Goal: Transaction & Acquisition: Download file/media

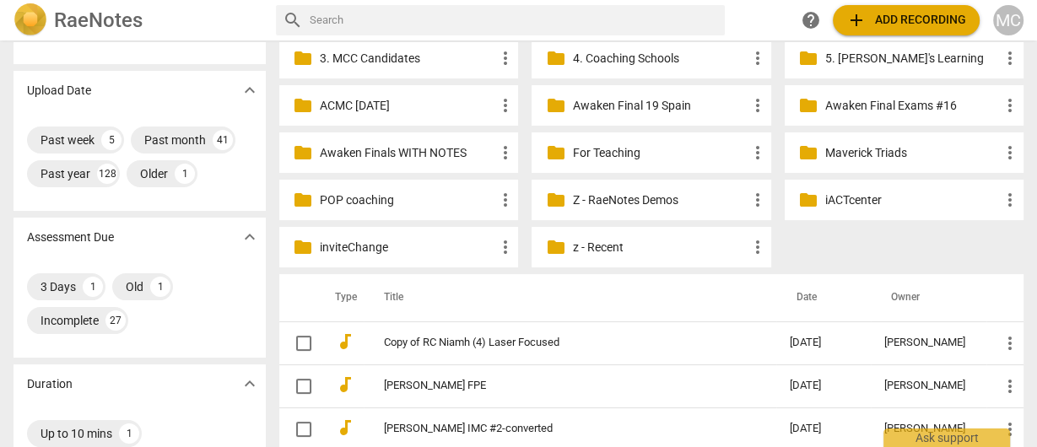
scroll to position [270, 0]
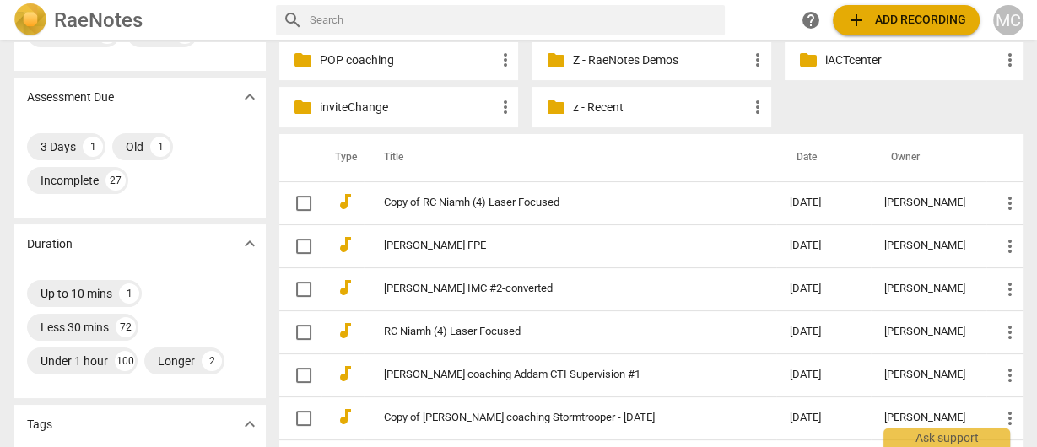
click at [378, 17] on input "text" at bounding box center [514, 20] width 408 height 27
paste input "Donniseca West"
type input "Donniseca West"
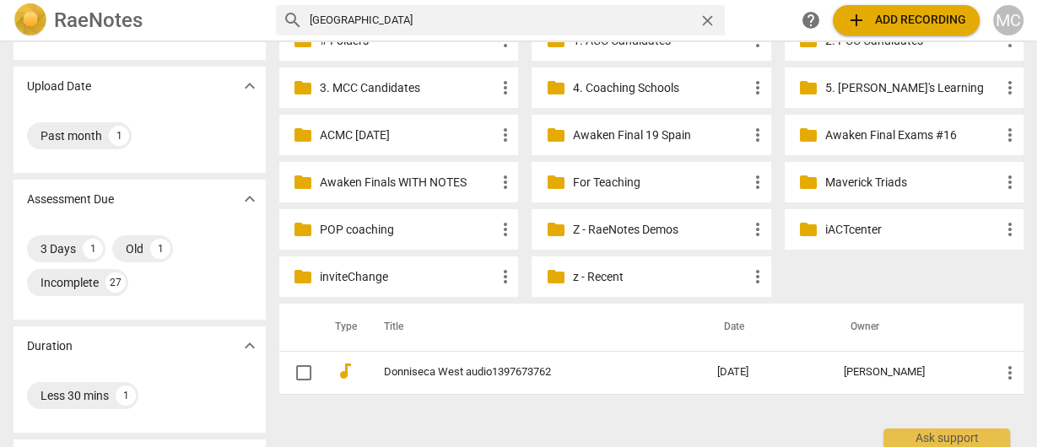
scroll to position [135, 0]
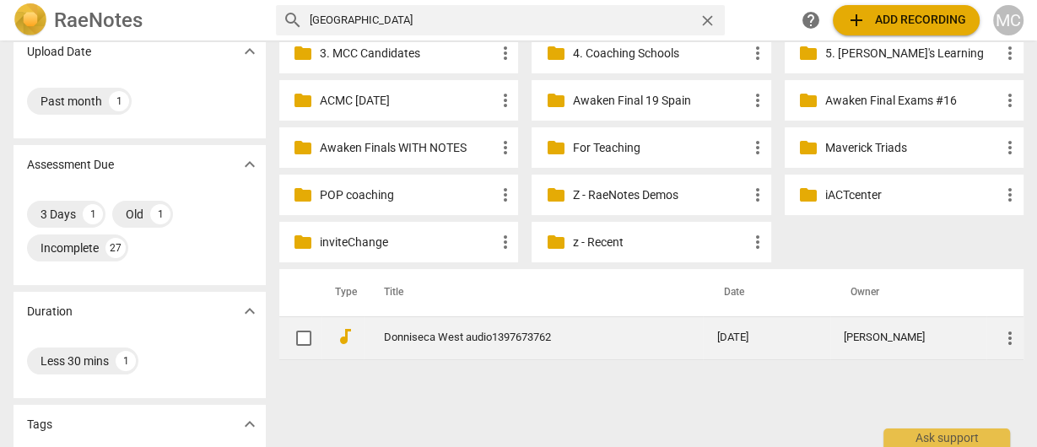
click at [441, 334] on link "Donniseca West audio1397673762" at bounding box center [520, 338] width 272 height 13
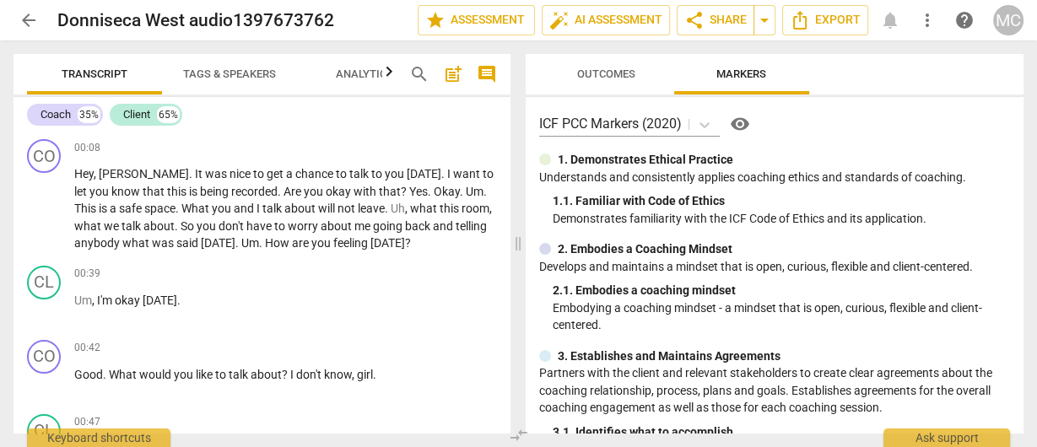
click at [347, 78] on span "Analytics" at bounding box center [364, 74] width 57 height 13
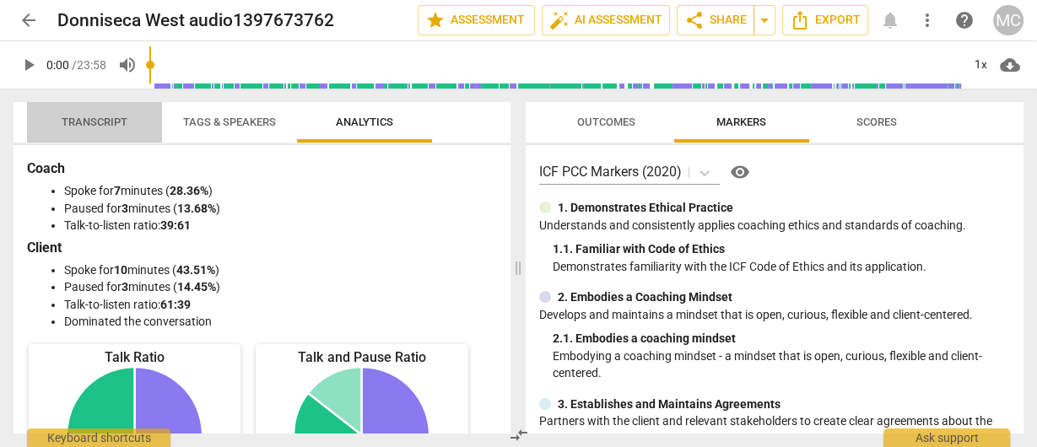
click at [81, 117] on span "Transcript" at bounding box center [95, 122] width 66 height 13
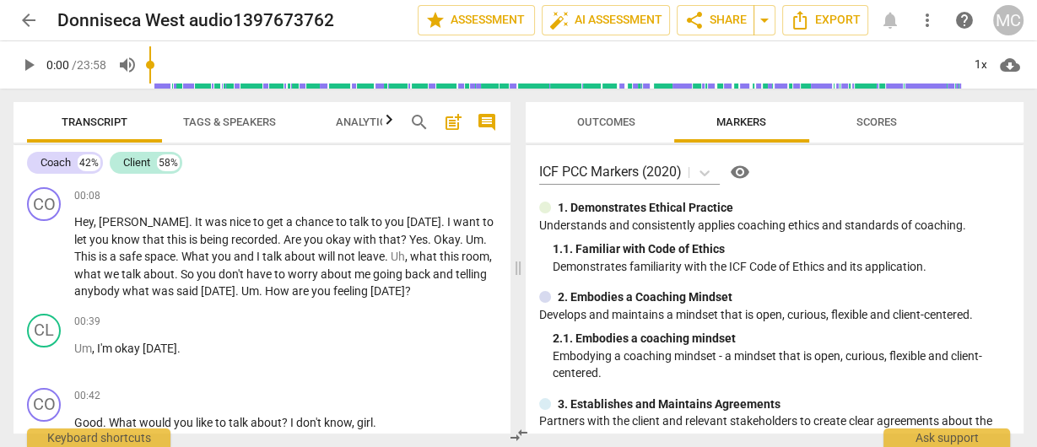
click at [352, 120] on span "Analytics" at bounding box center [364, 122] width 57 height 13
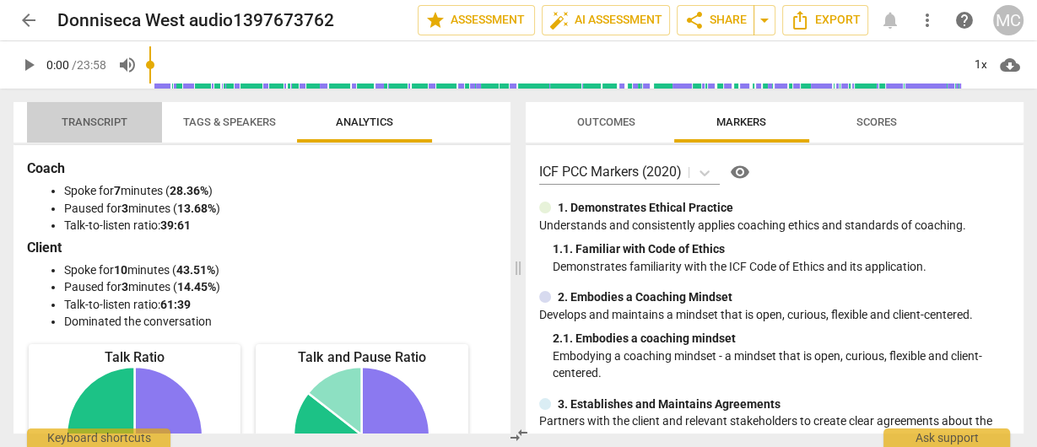
click at [62, 113] on span "Transcript" at bounding box center [94, 122] width 106 height 23
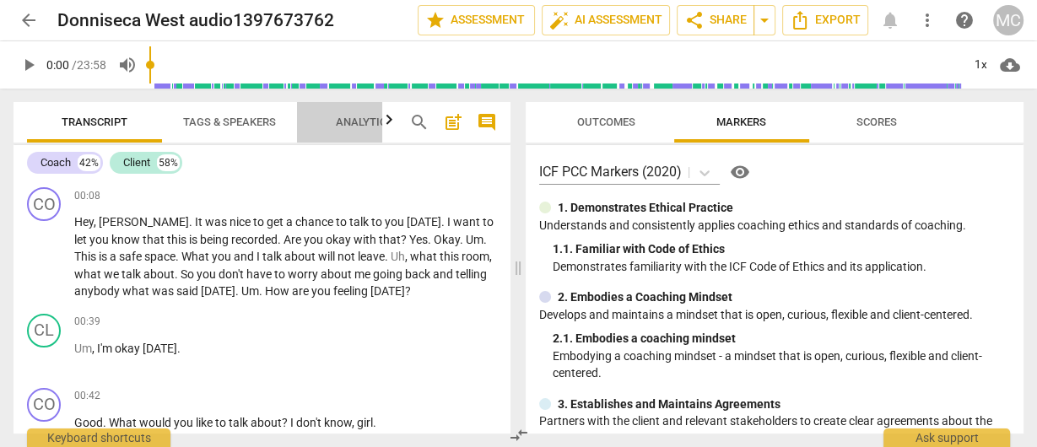
drag, startPoint x: 365, startPoint y: 129, endPoint x: 355, endPoint y: 124, distance: 10.6
click at [364, 129] on span "Analytics" at bounding box center [365, 122] width 98 height 23
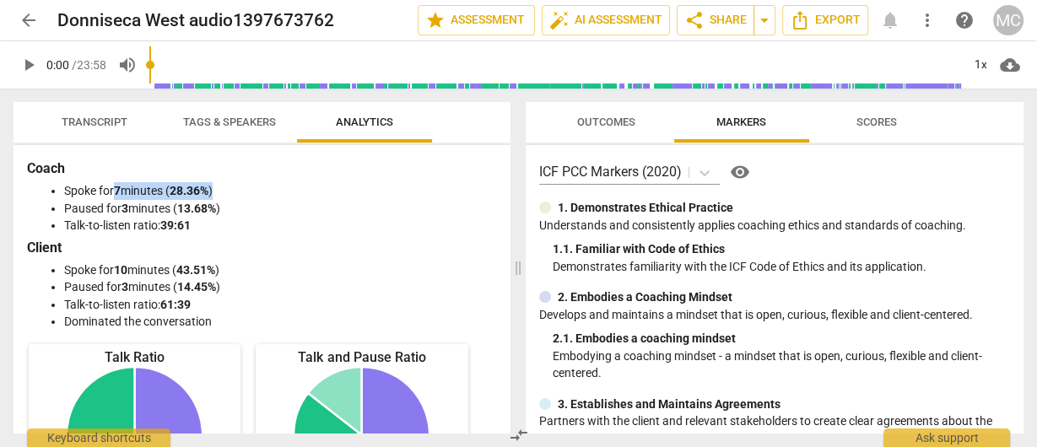
drag, startPoint x: 116, startPoint y: 190, endPoint x: 243, endPoint y: 192, distance: 126.6
click at [243, 192] on li "Spoke for 7 minutes ( 28.36% )" at bounding box center [279, 191] width 430 height 18
copy li "7 minutes ( 28.36% )"
drag, startPoint x: 125, startPoint y: 209, endPoint x: 277, endPoint y: 209, distance: 151.9
click at [277, 209] on li "Paused for 3 minutes ( 13.68% )" at bounding box center [279, 209] width 430 height 18
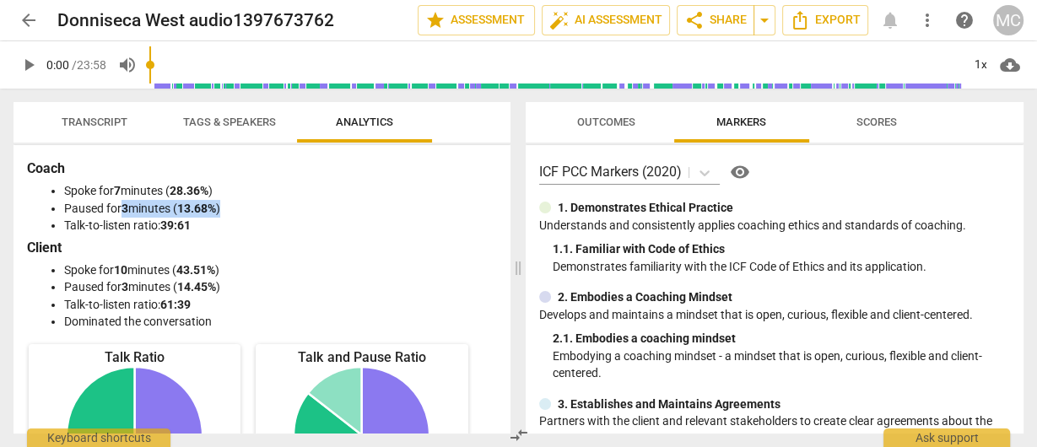
copy li "3 minutes ( 13.68% )"
drag, startPoint x: 118, startPoint y: 271, endPoint x: 300, endPoint y: 269, distance: 181.5
click at [267, 265] on li "Spoke for 10 minutes ( 43.51% )" at bounding box center [279, 271] width 430 height 18
copy li "10 minutes ( 43.51% )"
drag, startPoint x: 125, startPoint y: 289, endPoint x: 235, endPoint y: 284, distance: 110.7
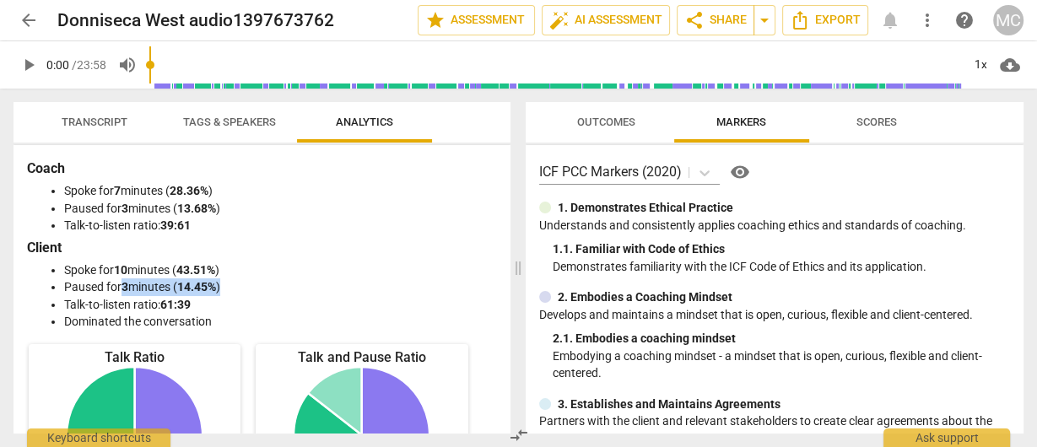
click at [235, 284] on li "Paused for 3 minutes ( 14.45% )" at bounding box center [279, 287] width 430 height 18
copy li "3 minutes ( 14.45% )"
click at [101, 119] on span "Transcript" at bounding box center [95, 122] width 66 height 13
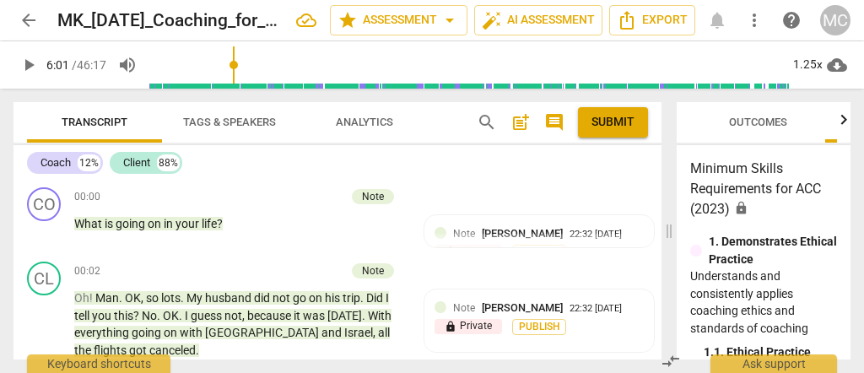
click at [36, 22] on span "arrow_back" at bounding box center [29, 20] width 20 height 20
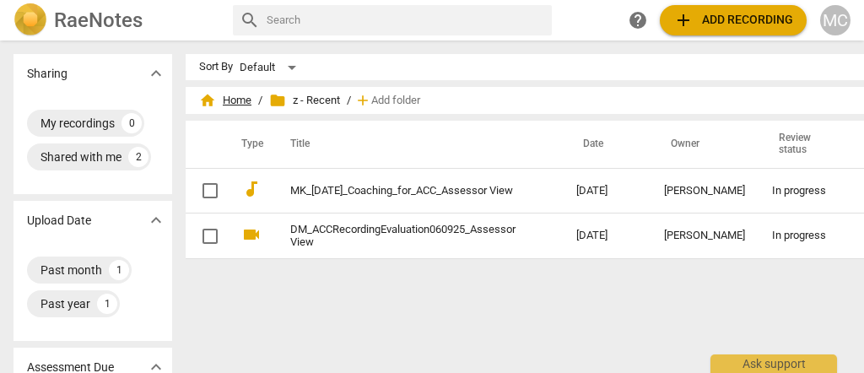
click at [199, 98] on span "home Home" at bounding box center [225, 100] width 52 height 17
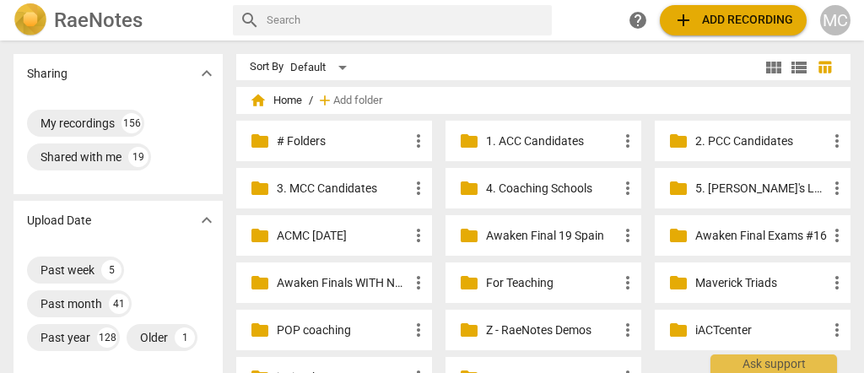
scroll to position [112, 0]
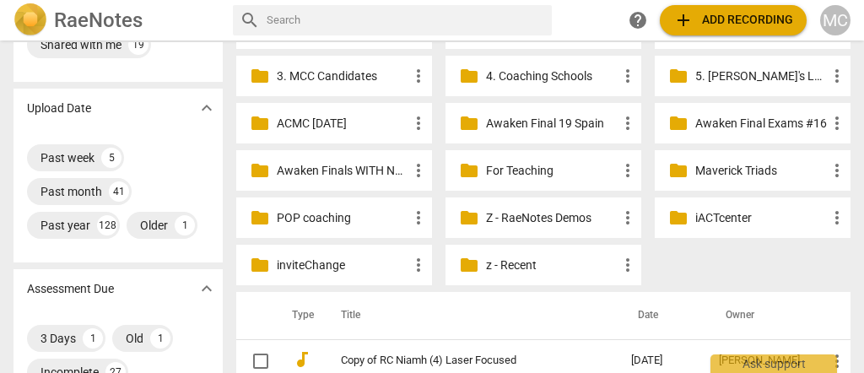
click at [371, 20] on input "text" at bounding box center [406, 20] width 278 height 27
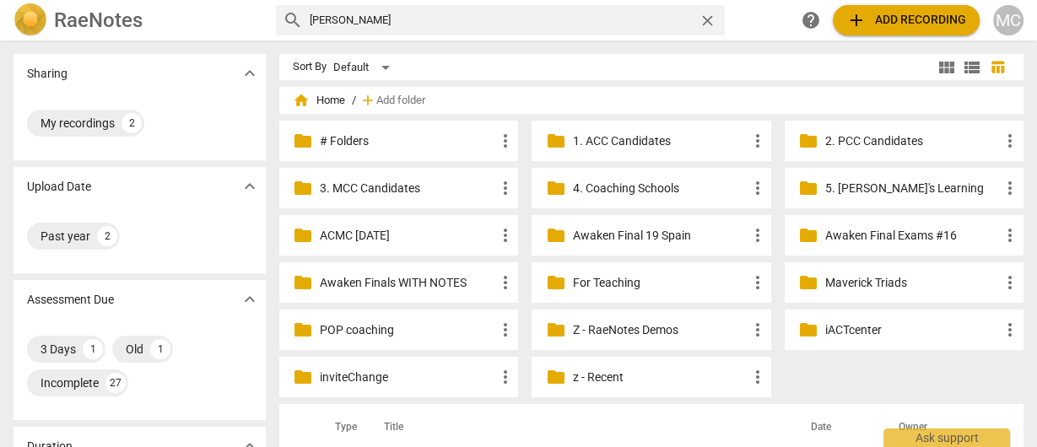
click at [355, 20] on input "donn" at bounding box center [501, 20] width 382 height 27
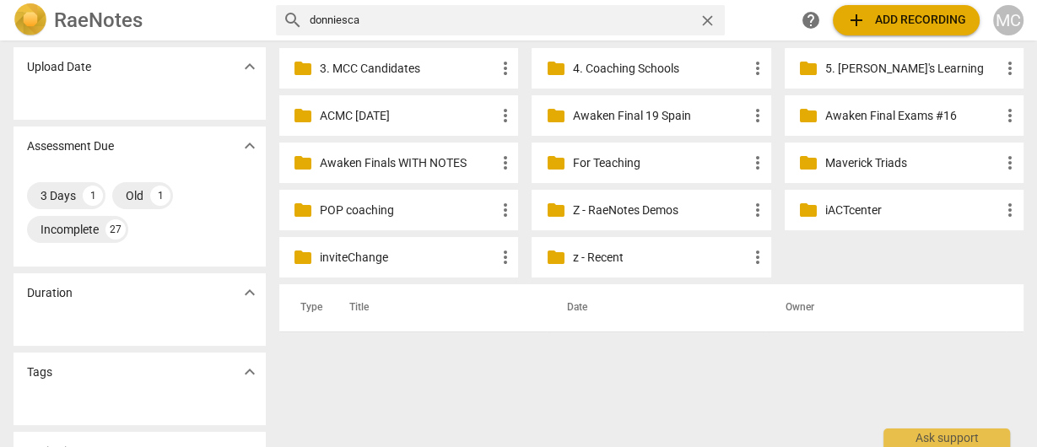
scroll to position [183, 0]
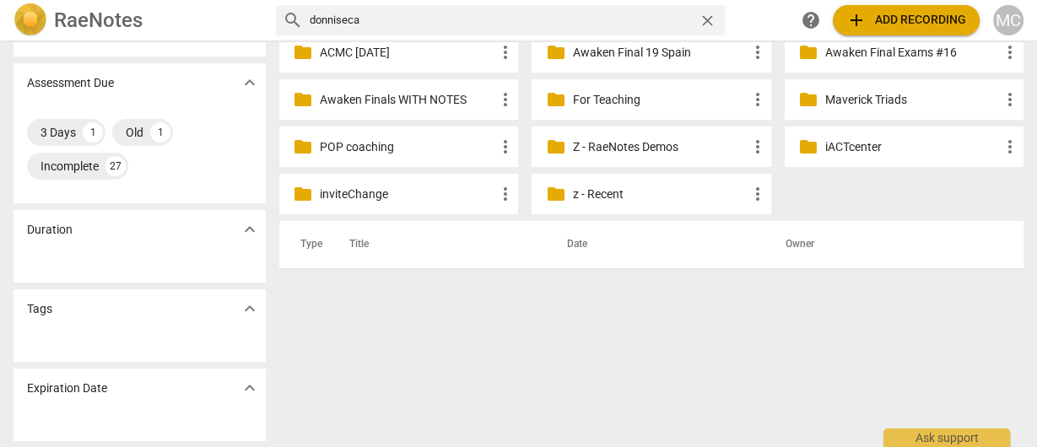
type input "donniseca"
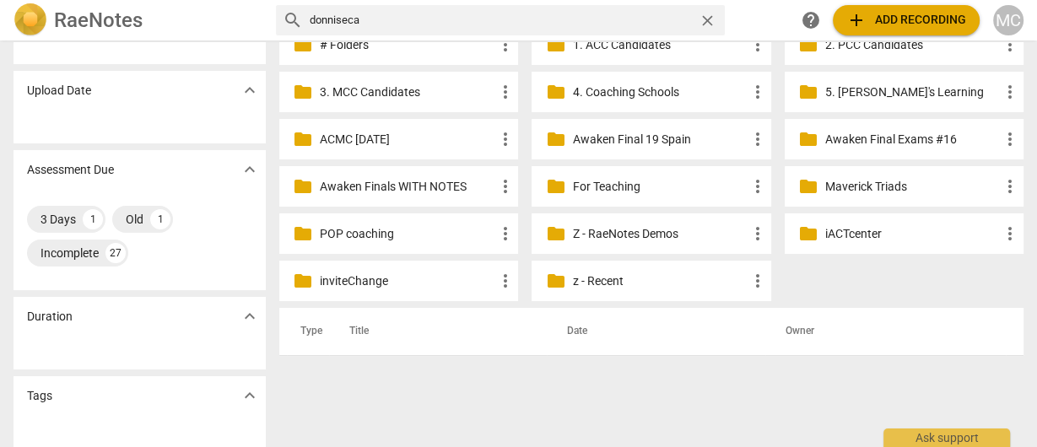
scroll to position [183, 0]
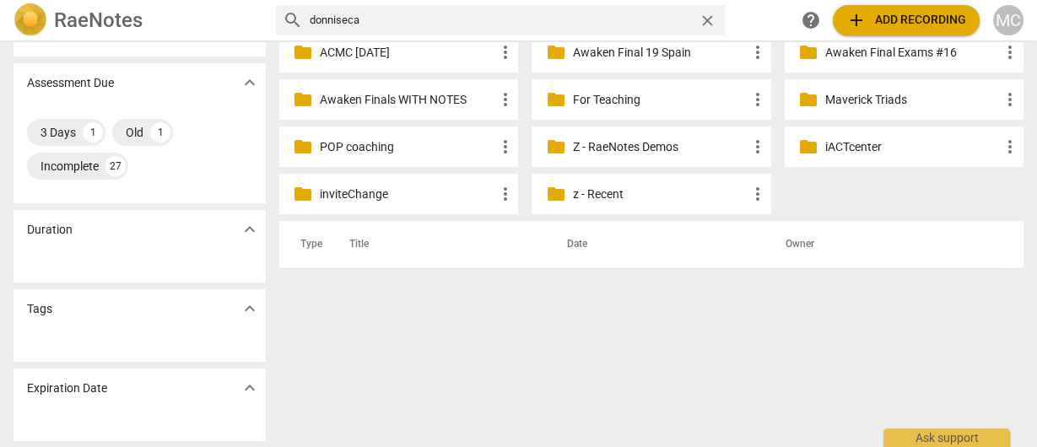
drag, startPoint x: 381, startPoint y: 20, endPoint x: 214, endPoint y: 16, distance: 166.3
click at [201, 14] on div "RaeNotes search donniseca close help add Add recording MC" at bounding box center [518, 20] width 1037 height 34
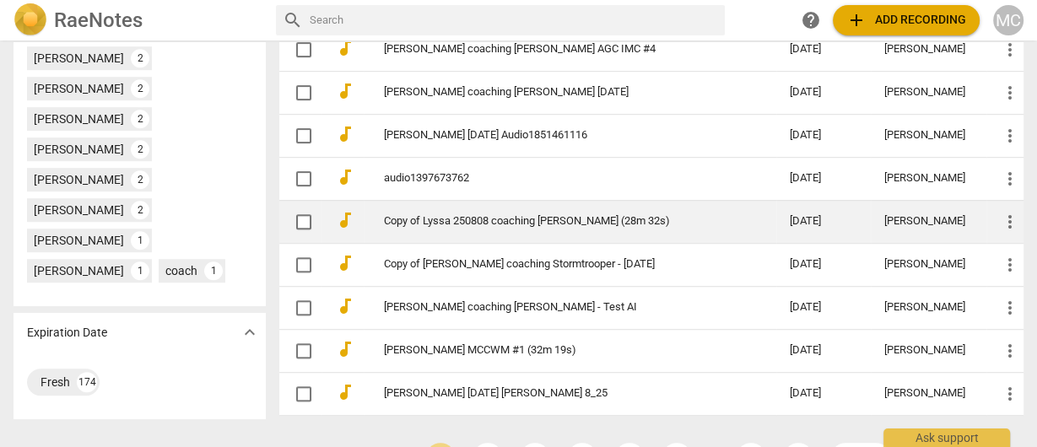
scroll to position [938, 0]
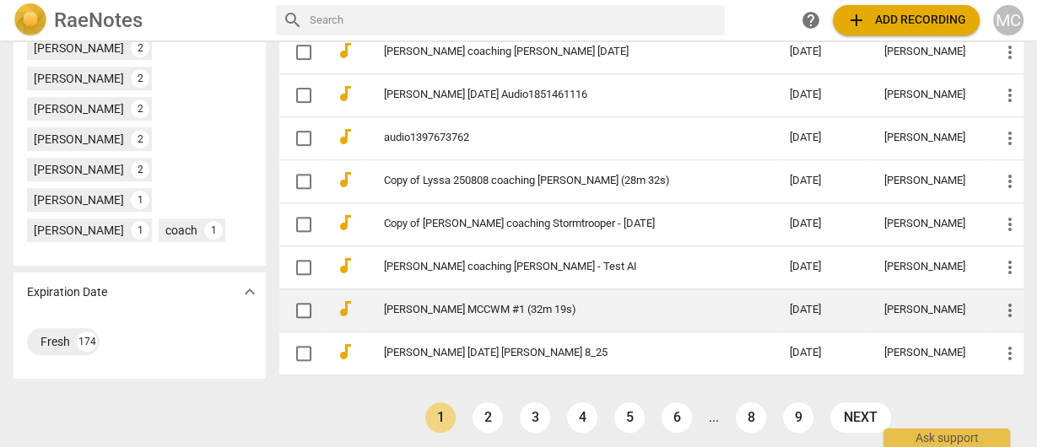
click at [465, 306] on link "[PERSON_NAME] MCCWM #1 (32m 19s)" at bounding box center [556, 310] width 345 height 13
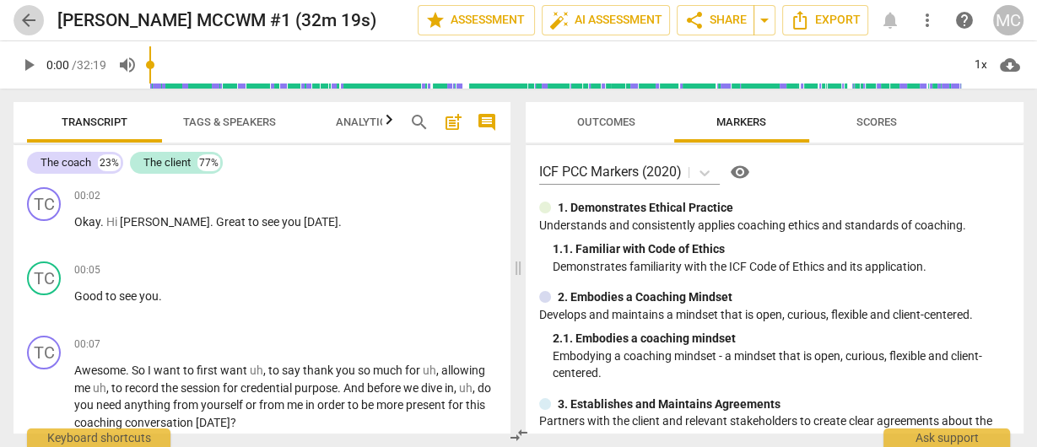
click at [31, 18] on span "arrow_back" at bounding box center [29, 20] width 20 height 20
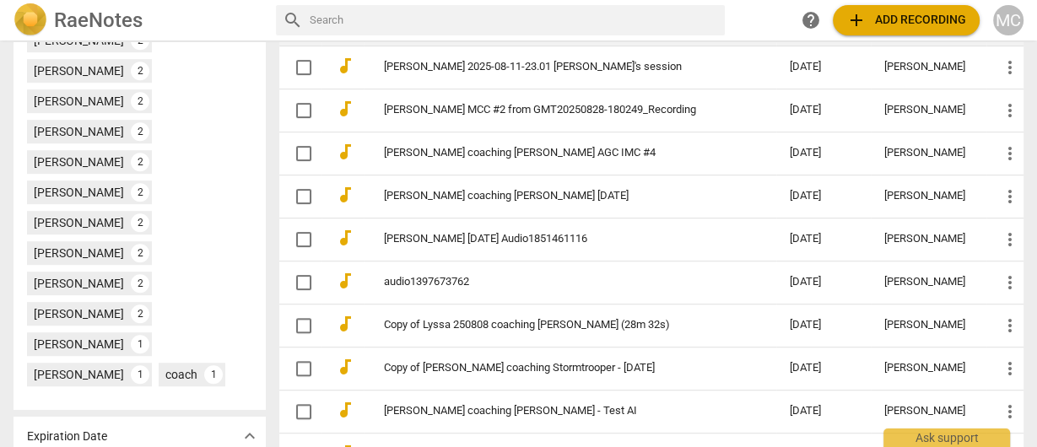
scroll to position [938, 0]
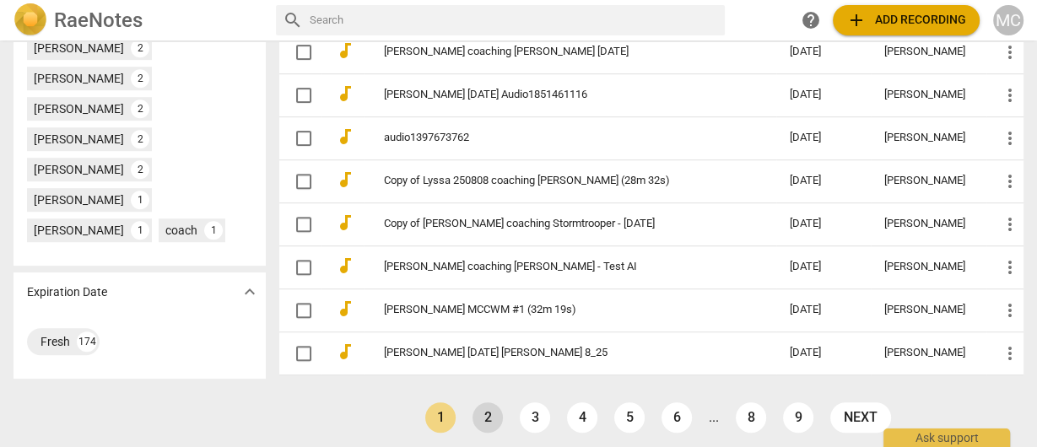
click at [487, 372] on link "2" at bounding box center [488, 418] width 30 height 30
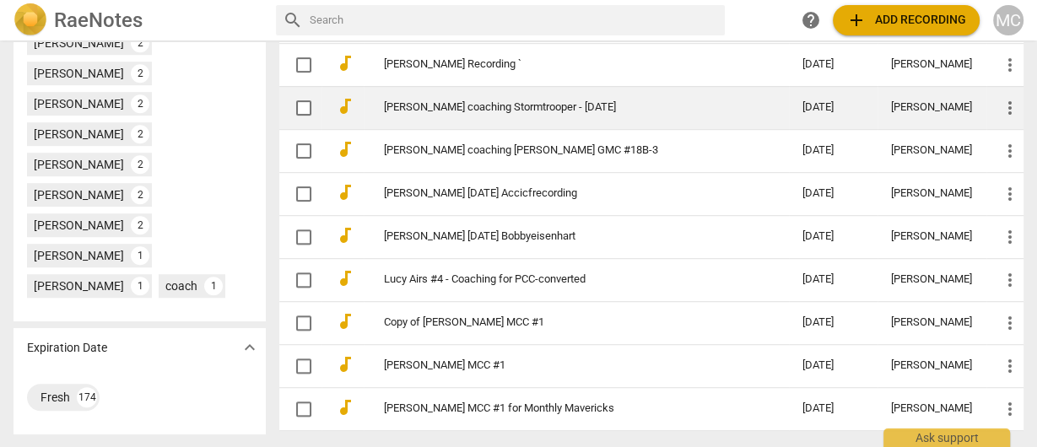
scroll to position [938, 0]
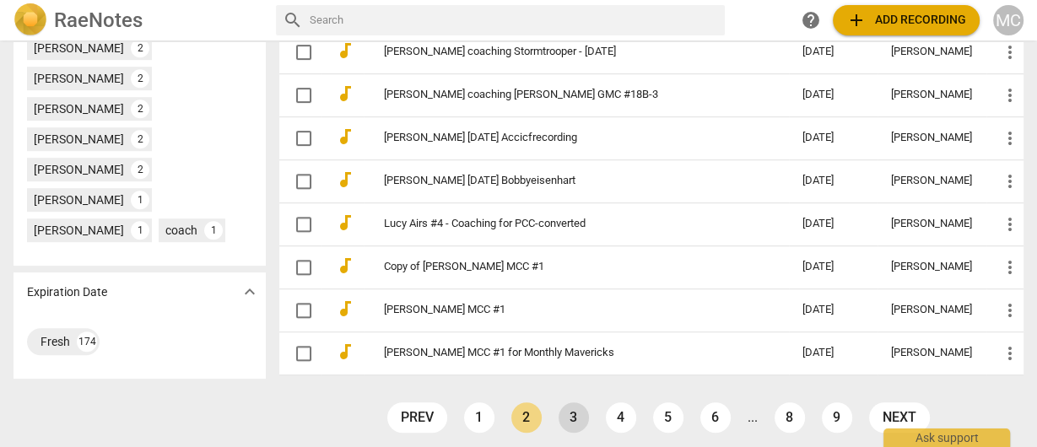
click at [568, 372] on link "3" at bounding box center [574, 418] width 30 height 30
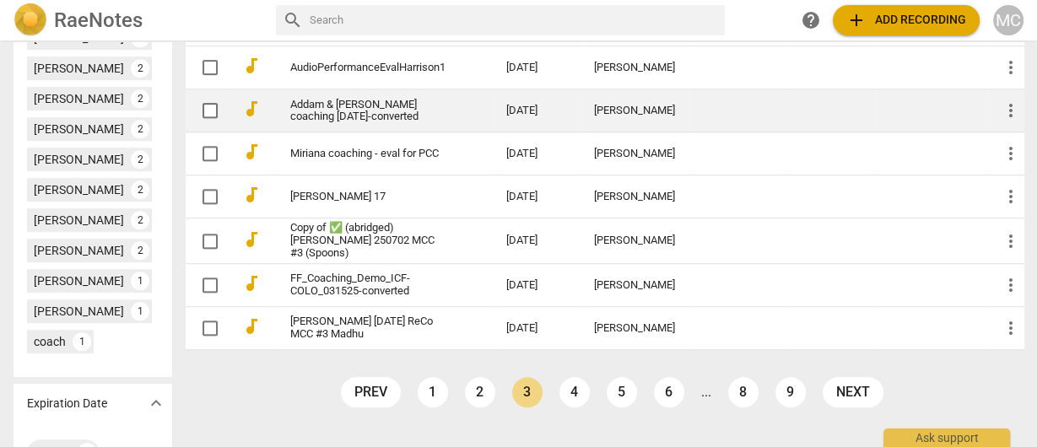
scroll to position [1013, 0]
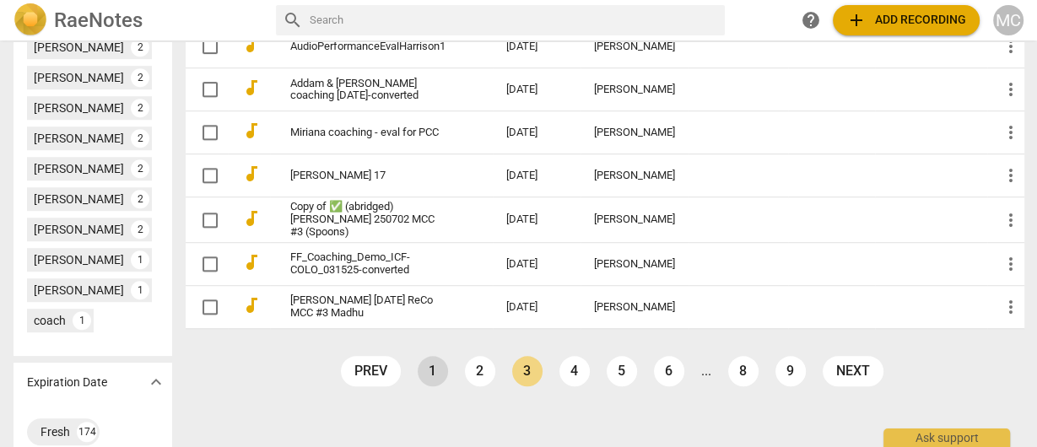
click at [434, 372] on link "1" at bounding box center [433, 371] width 30 height 30
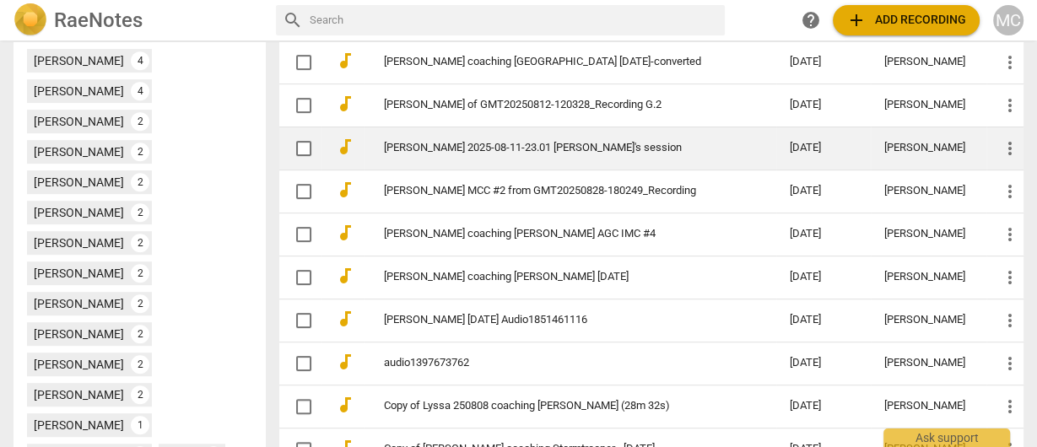
scroll to position [743, 0]
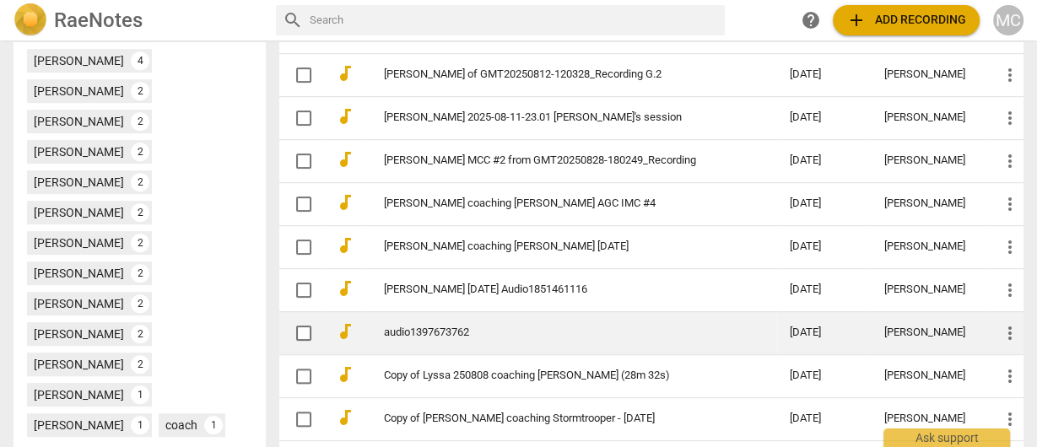
click at [452, 327] on link "audio1397673762" at bounding box center [556, 333] width 345 height 13
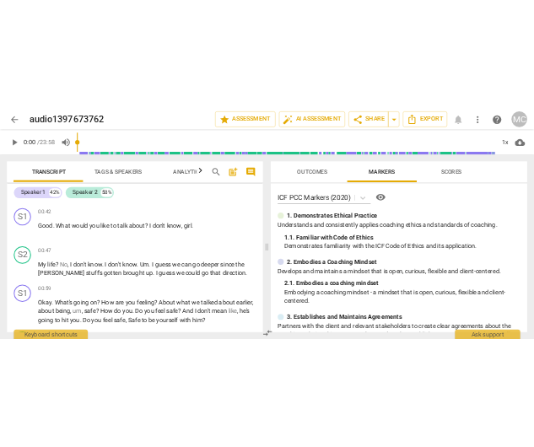
scroll to position [203, 0]
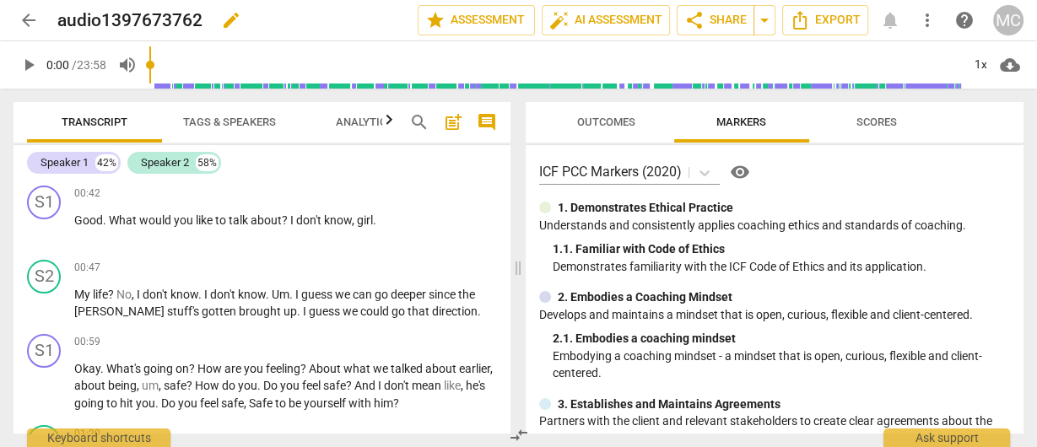
click at [232, 24] on span "edit" at bounding box center [231, 20] width 20 height 20
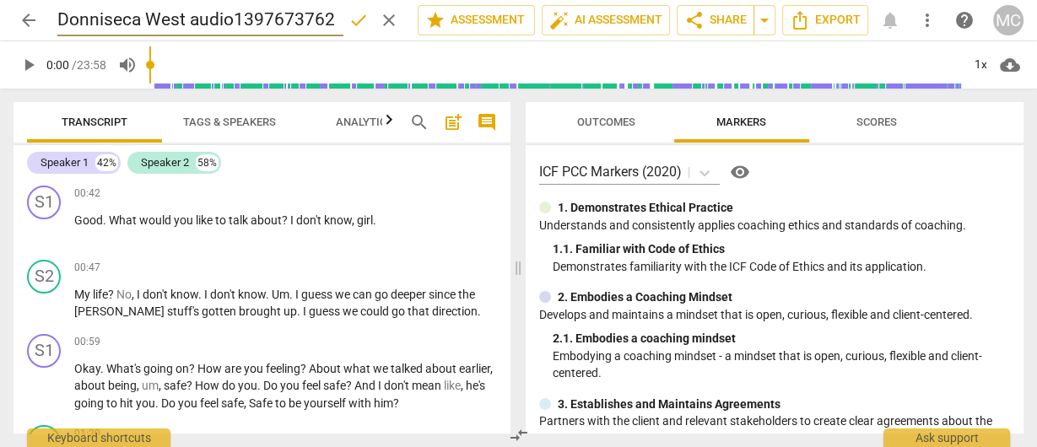
type input "Donniseca West audio1397673762"
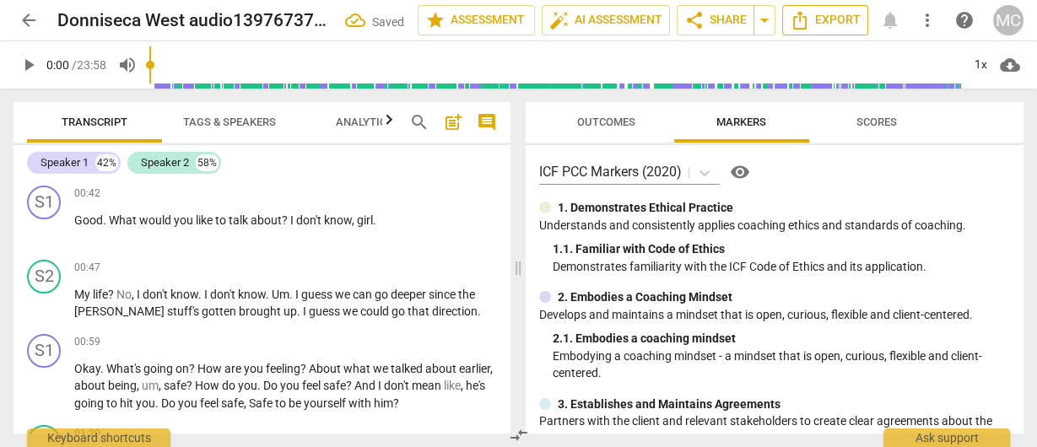
click at [826, 24] on span "Export" at bounding box center [825, 20] width 71 height 20
click at [228, 112] on span "Tags & Speakers" at bounding box center [229, 122] width 133 height 23
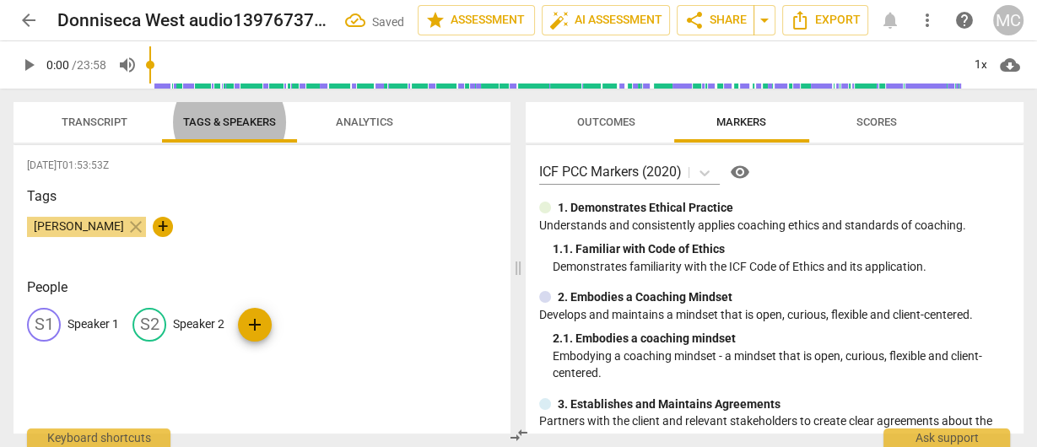
click at [95, 314] on div "S1 Speaker 1" at bounding box center [73, 325] width 92 height 34
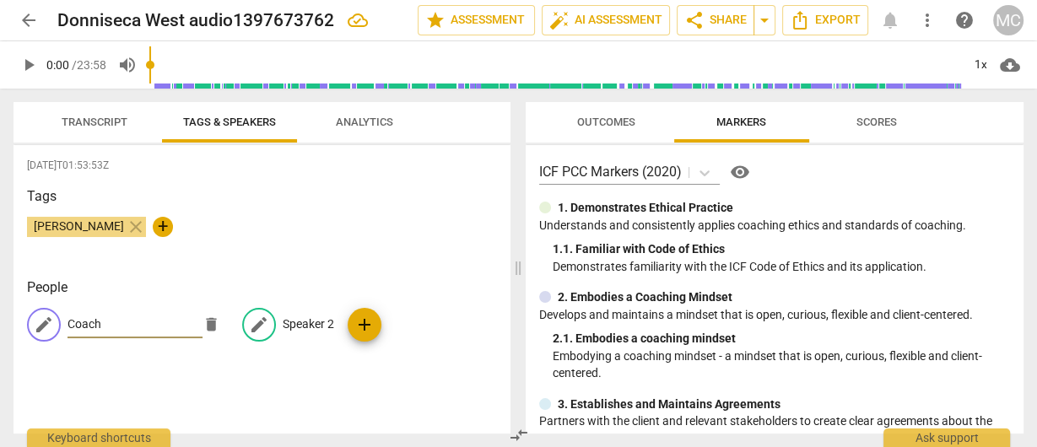
type input "Coach"
click at [303, 326] on p "Speaker 2" at bounding box center [308, 325] width 51 height 18
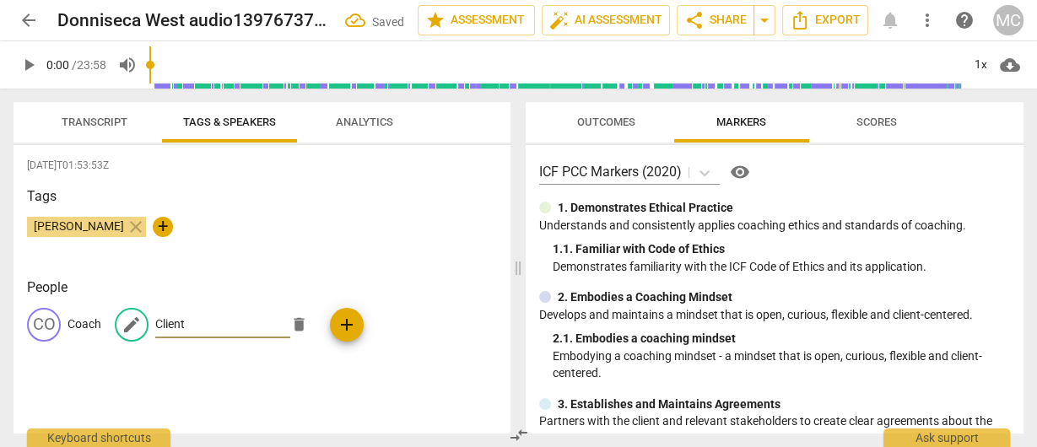
type input "Client"
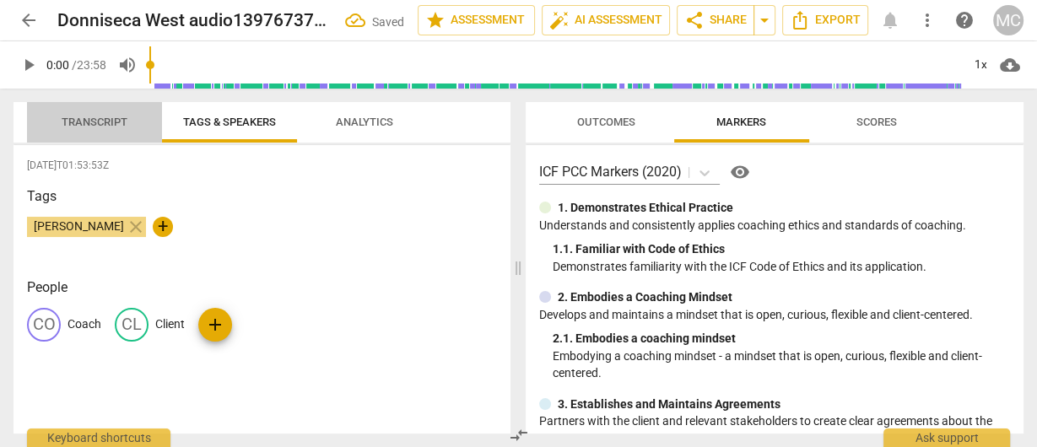
click at [85, 127] on span "Transcript" at bounding box center [95, 122] width 66 height 13
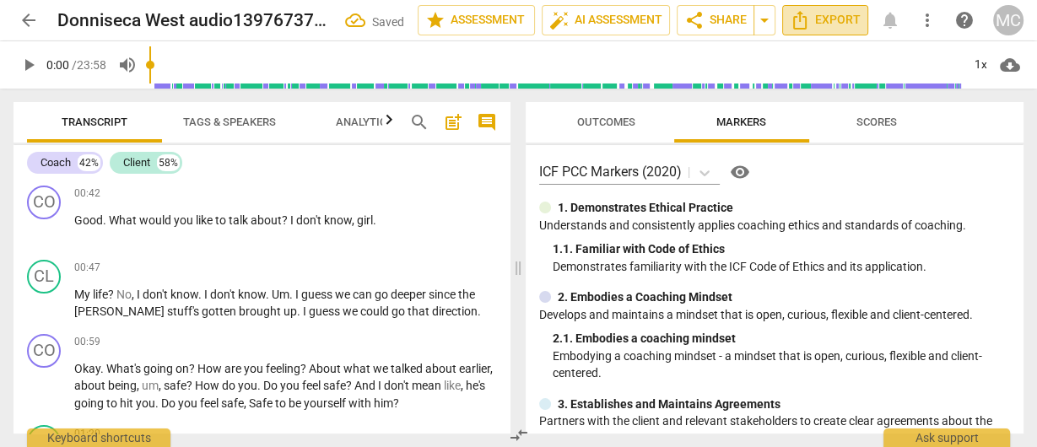
click at [845, 21] on span "Export" at bounding box center [825, 20] width 71 height 20
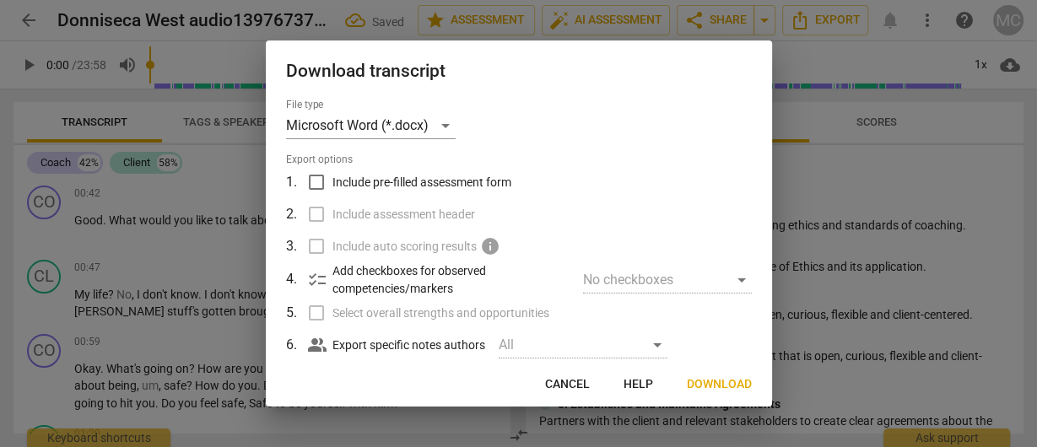
click at [743, 372] on div "Download transcript File type Microsoft Word (*.docx) Export options 1 . Includ…" at bounding box center [519, 224] width 506 height 366
click at [737, 372] on span "Download" at bounding box center [719, 384] width 65 height 17
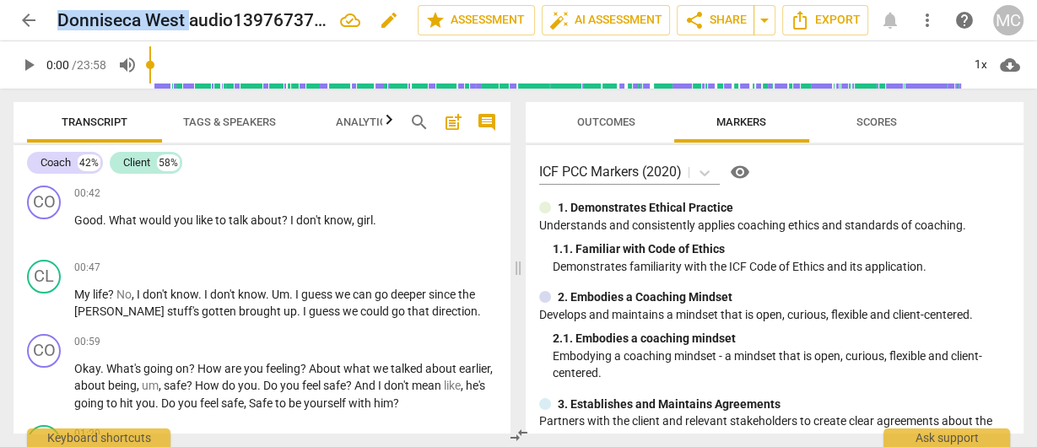
drag, startPoint x: 190, startPoint y: 22, endPoint x: 57, endPoint y: 20, distance: 132.5
click at [57, 20] on h2 "Donniseca West audio1397673762" at bounding box center [191, 20] width 269 height 21
copy h2 "Donniseca West"
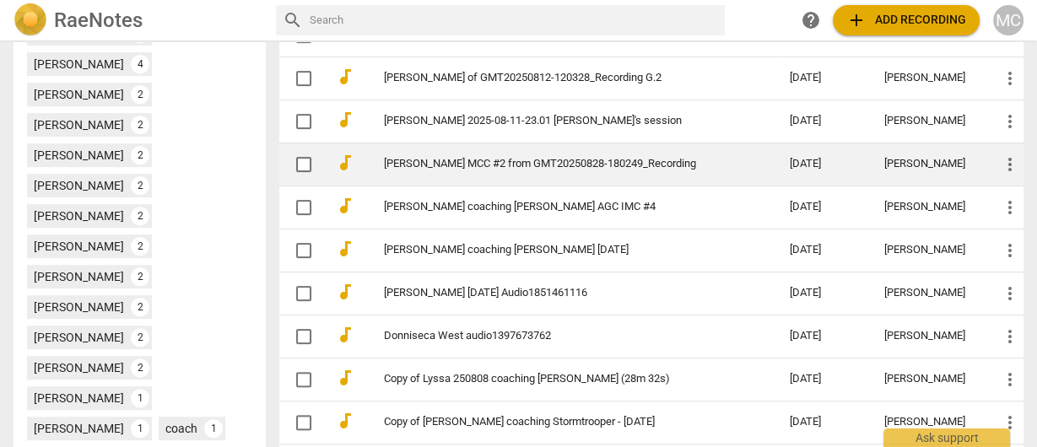
scroll to position [810, 0]
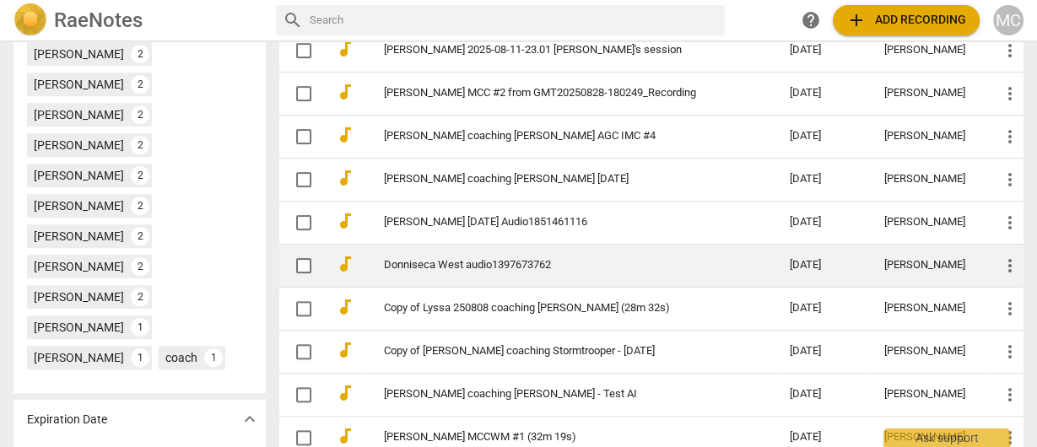
click at [462, 259] on link "Donniseca West audio1397673762" at bounding box center [556, 265] width 345 height 13
